Goal: Information Seeking & Learning: Find specific page/section

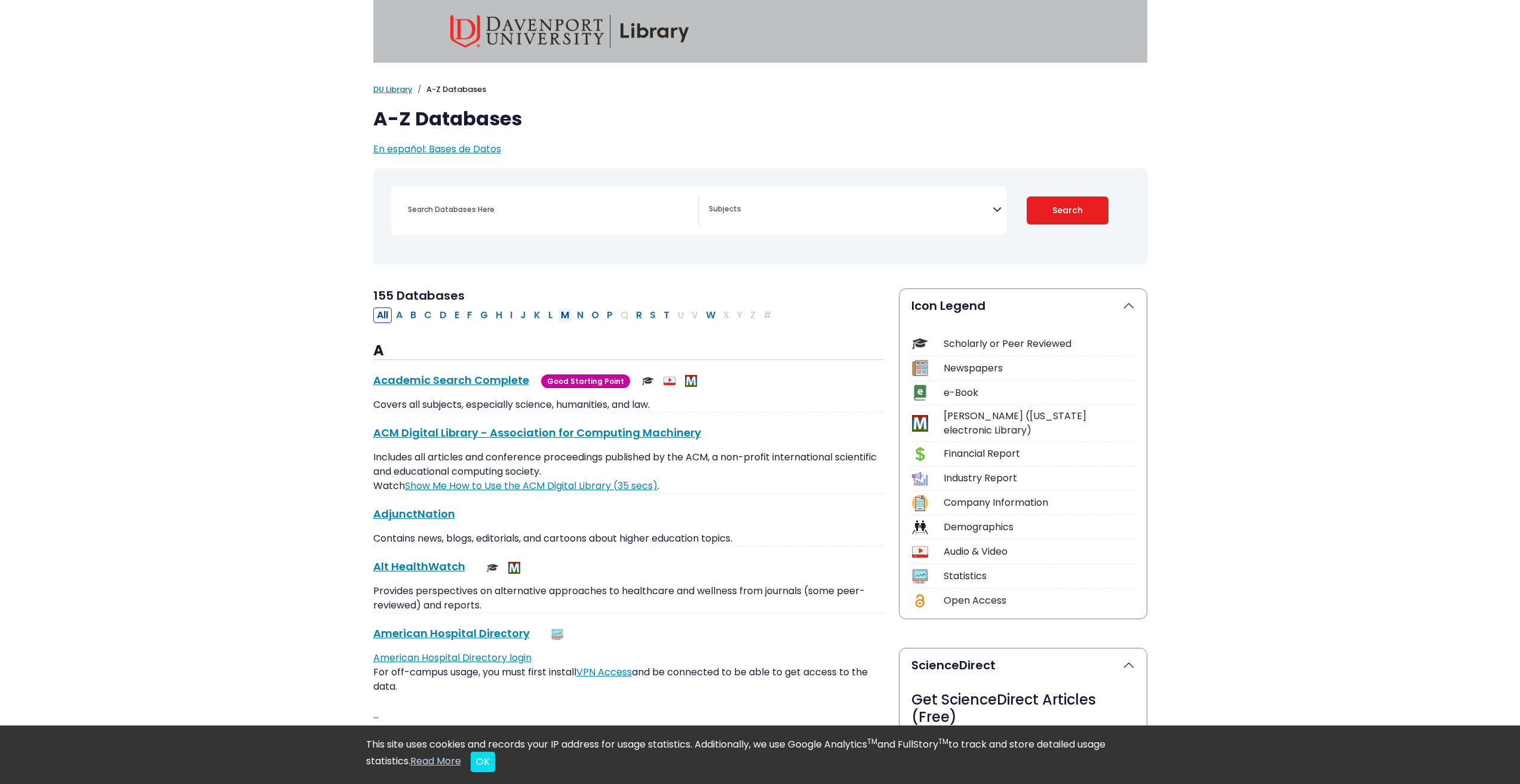
click at [557, 307] on button "M" at bounding box center [565, 315] width 15 height 15
select select "Database Subject Filter"
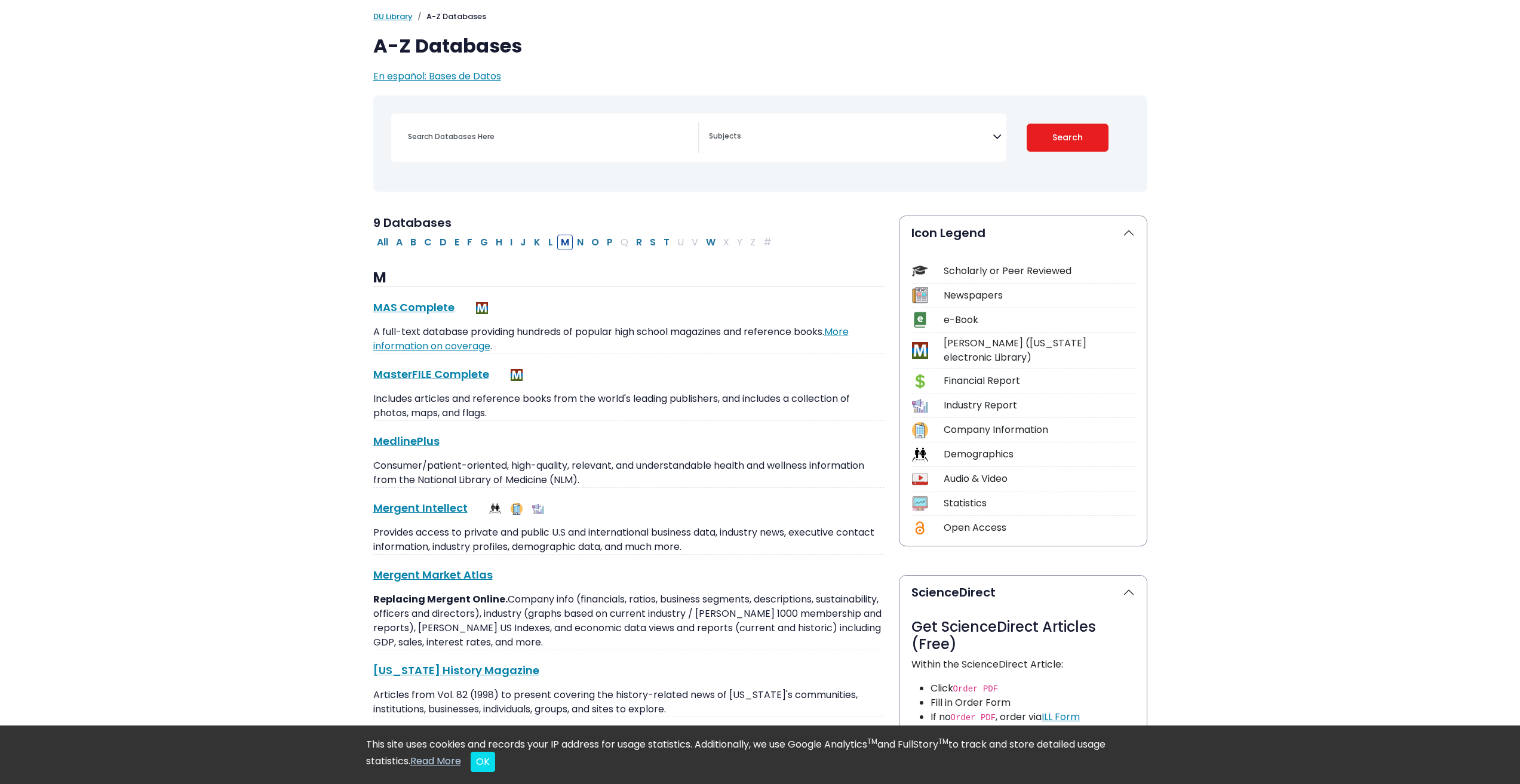
scroll to position [59, 0]
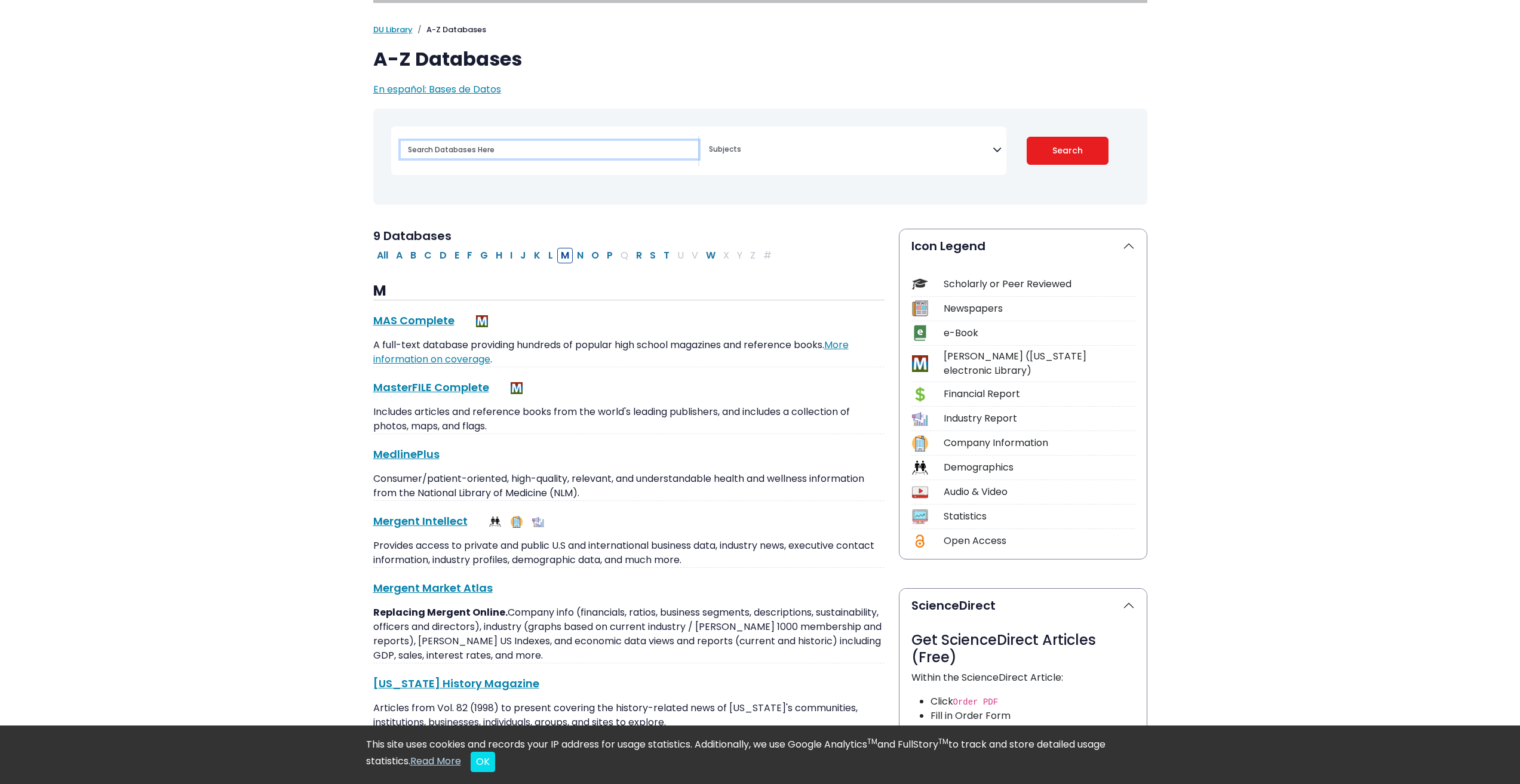
click at [502, 141] on input "Search database by title or keyword" at bounding box center [549, 150] width 297 height 17
click at [468, 141] on input "Search database by title or keyword" at bounding box center [549, 150] width 297 height 17
type input "mergent"
click at [1027, 137] on button "Search" at bounding box center [1068, 151] width 82 height 28
select select "Database Subject Filter"
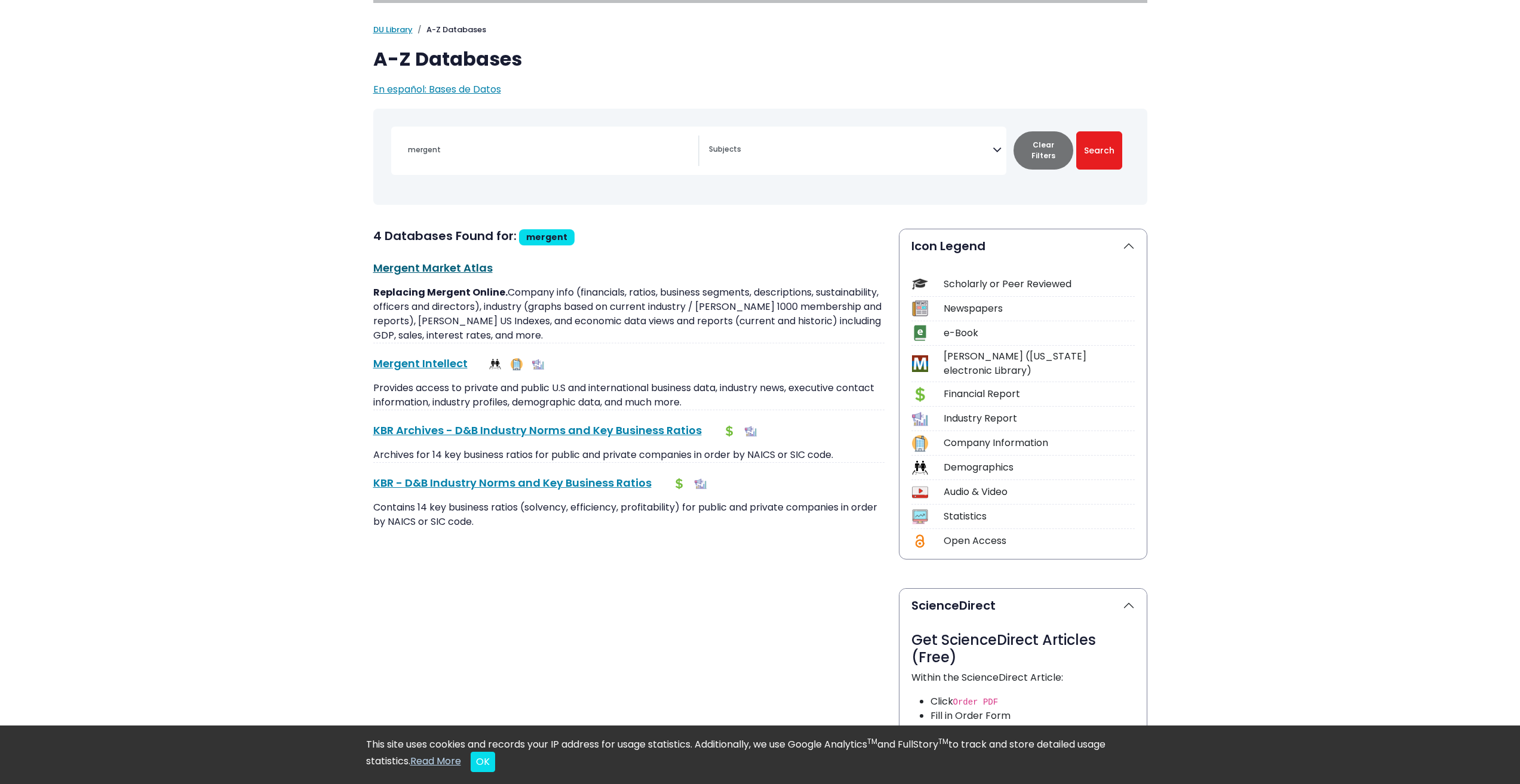
click at [426, 260] on link "Mergent Market Atlas This link opens in a new window" at bounding box center [433, 267] width 120 height 15
